Goal: Task Accomplishment & Management: Manage account settings

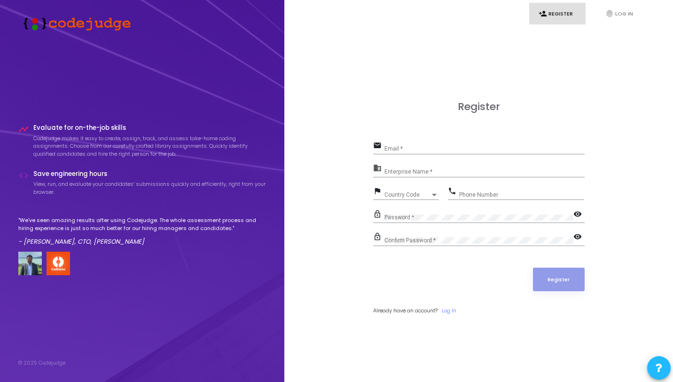
click at [429, 150] on input "Email *" at bounding box center [485, 148] width 200 height 7
click at [617, 11] on link "fingerprint Log In" at bounding box center [624, 14] width 56 height 22
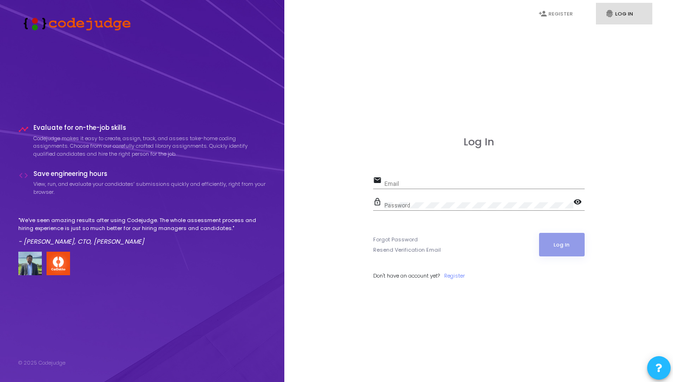
click at [414, 181] on input "Email" at bounding box center [485, 184] width 200 height 7
click at [410, 181] on input "Email" at bounding box center [485, 184] width 200 height 7
type input "[EMAIL_ADDRESS][DOMAIN_NAME]"
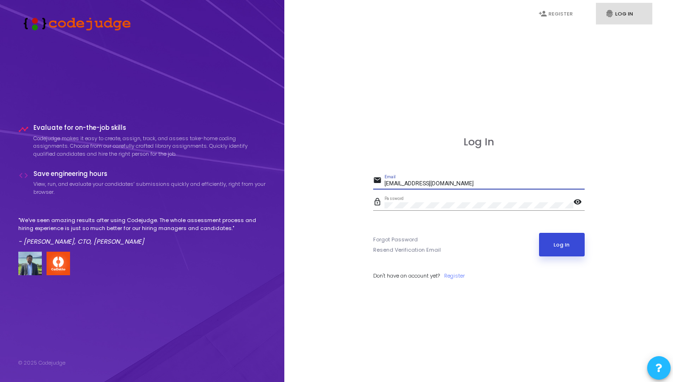
click at [556, 243] on button "Log In" at bounding box center [562, 245] width 46 height 24
